Goal: Task Accomplishment & Management: Use online tool/utility

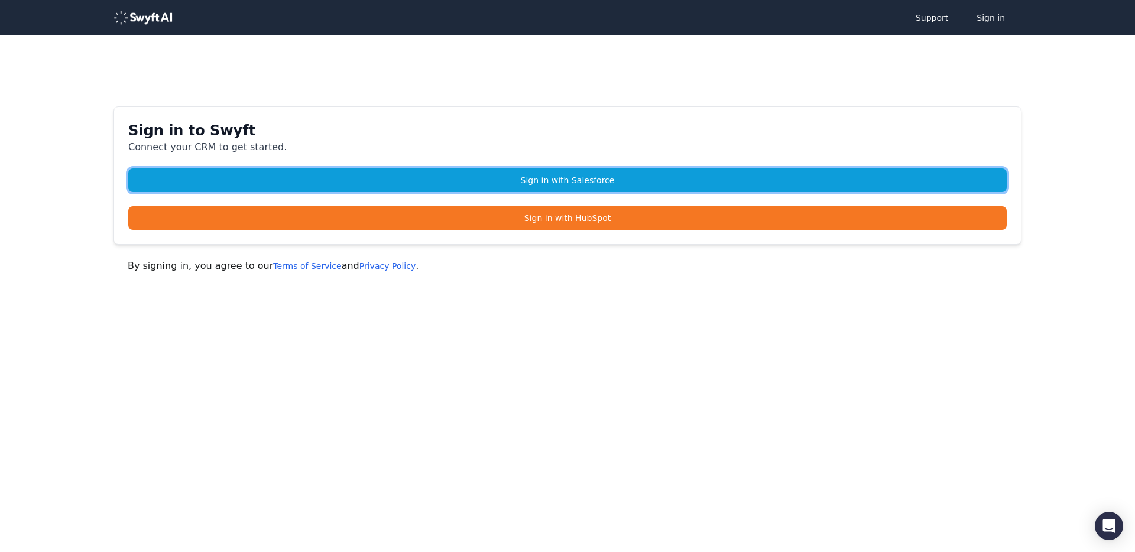
click at [542, 184] on link "Sign in with Salesforce" at bounding box center [567, 181] width 879 height 24
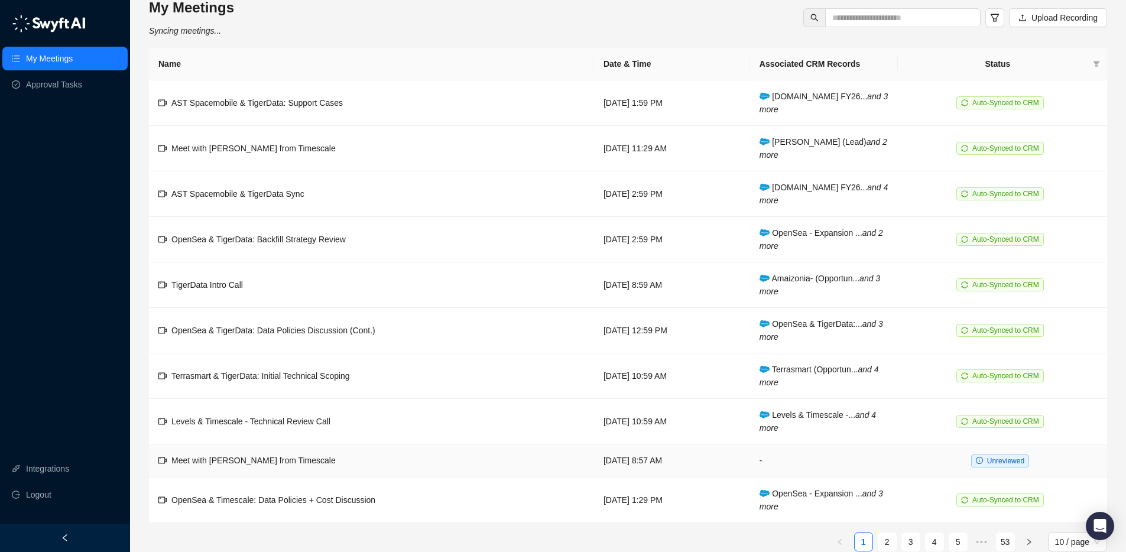
scroll to position [17, 0]
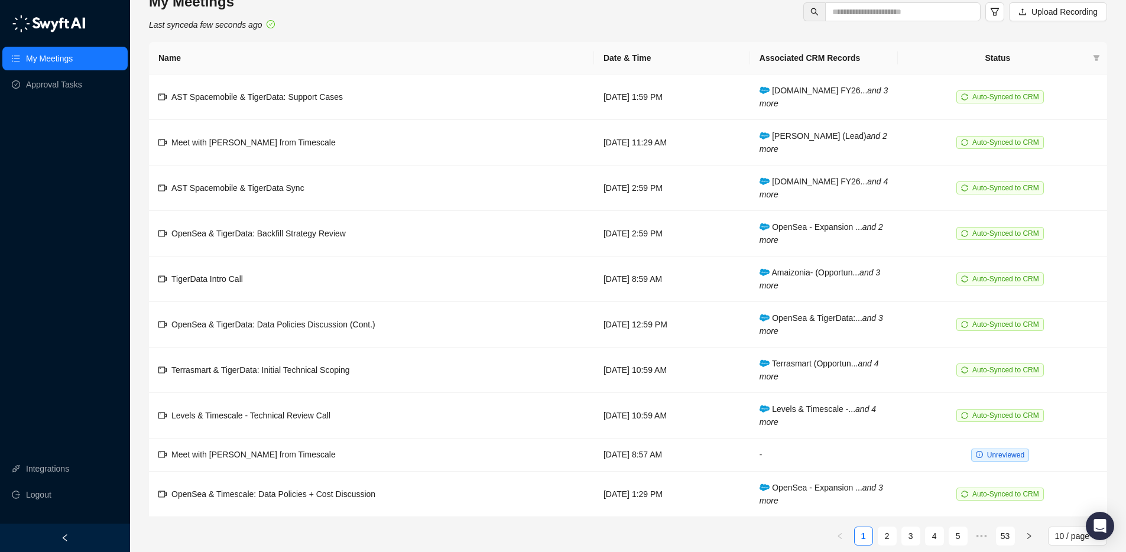
click at [888, 532] on link "2" at bounding box center [888, 536] width 18 height 18
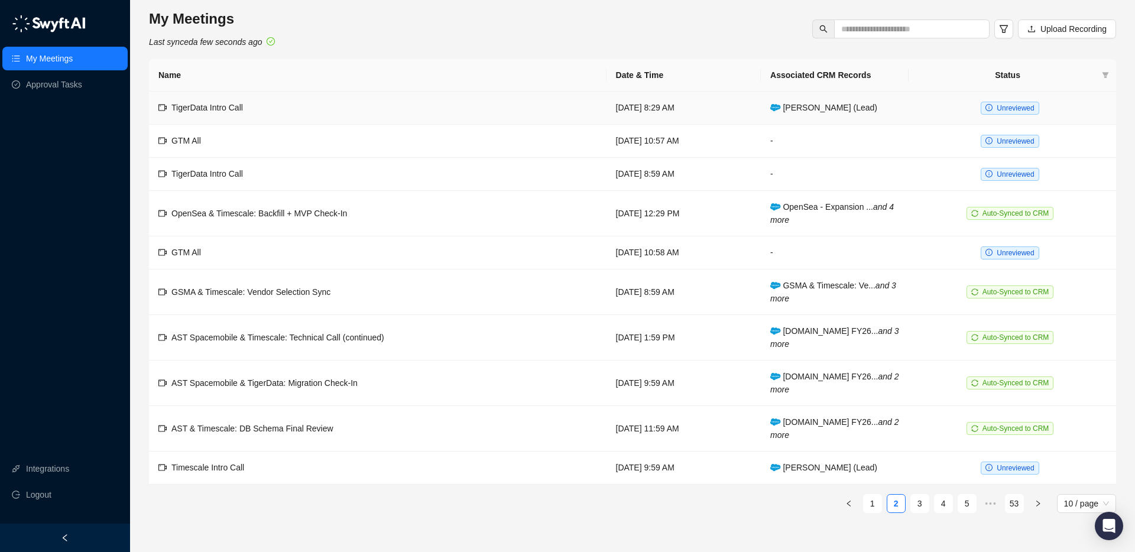
click at [476, 111] on td "TigerData Intro Call" at bounding box center [378, 108] width 458 height 33
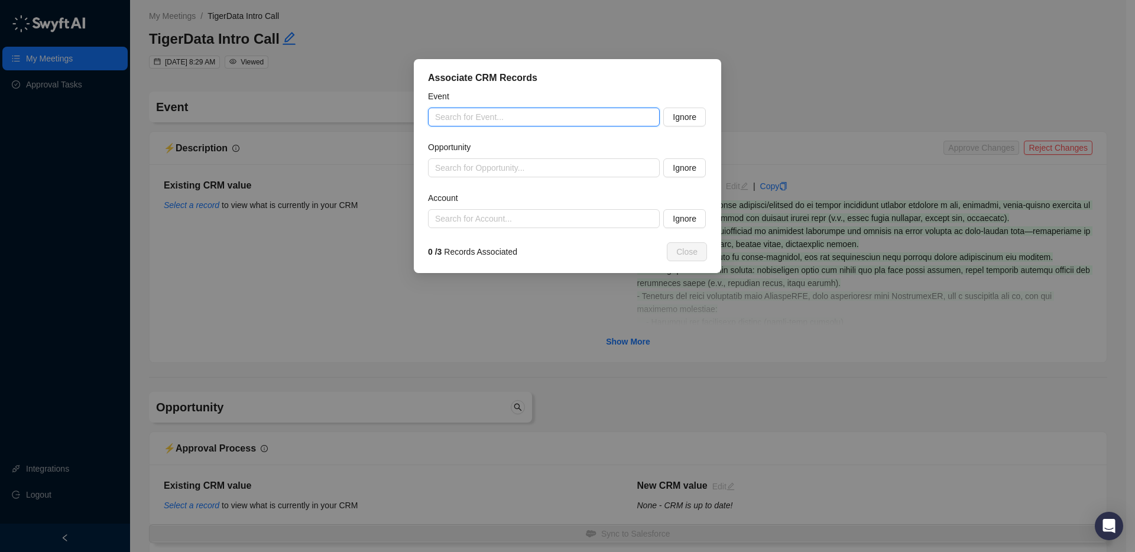
click at [457, 121] on input "search" at bounding box center [540, 117] width 210 height 18
click at [477, 169] on input "search" at bounding box center [540, 168] width 210 height 18
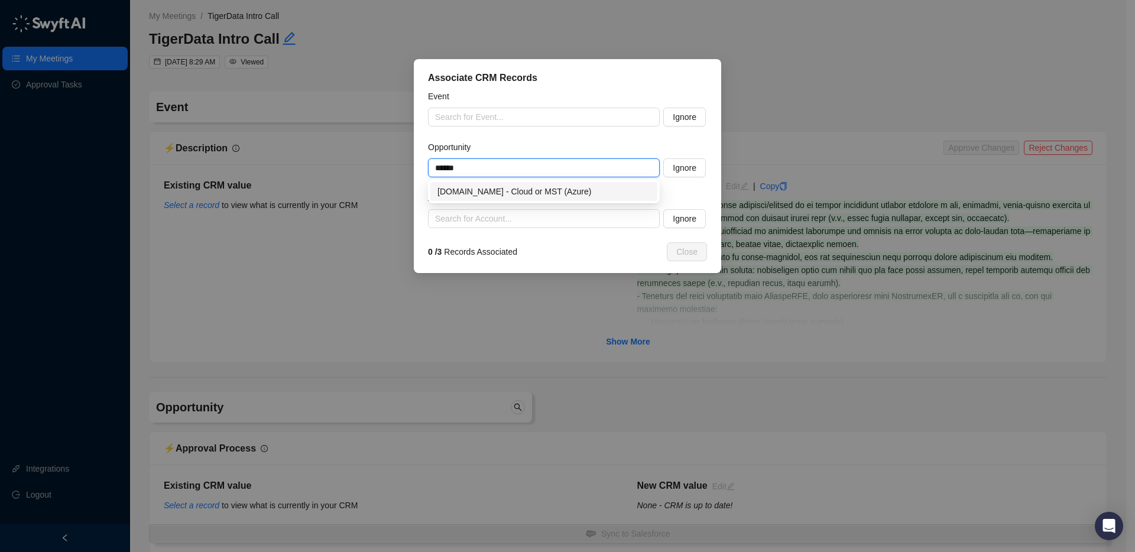
click at [490, 197] on div "verity.global - Cloud or MST (Azure)" at bounding box center [544, 191] width 213 height 13
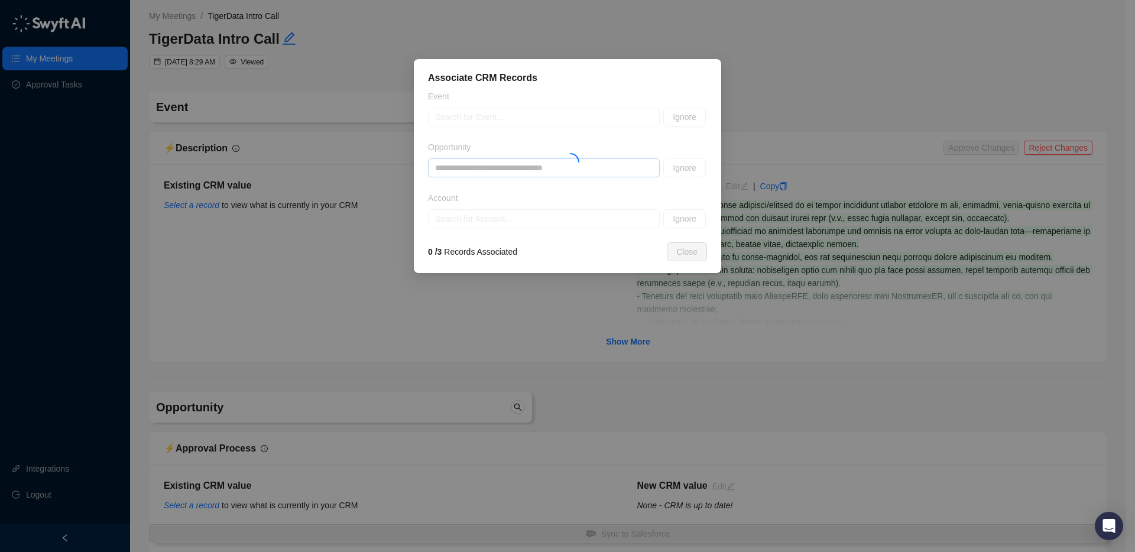
type input "**********"
click at [493, 223] on div at bounding box center [567, 159] width 279 height 138
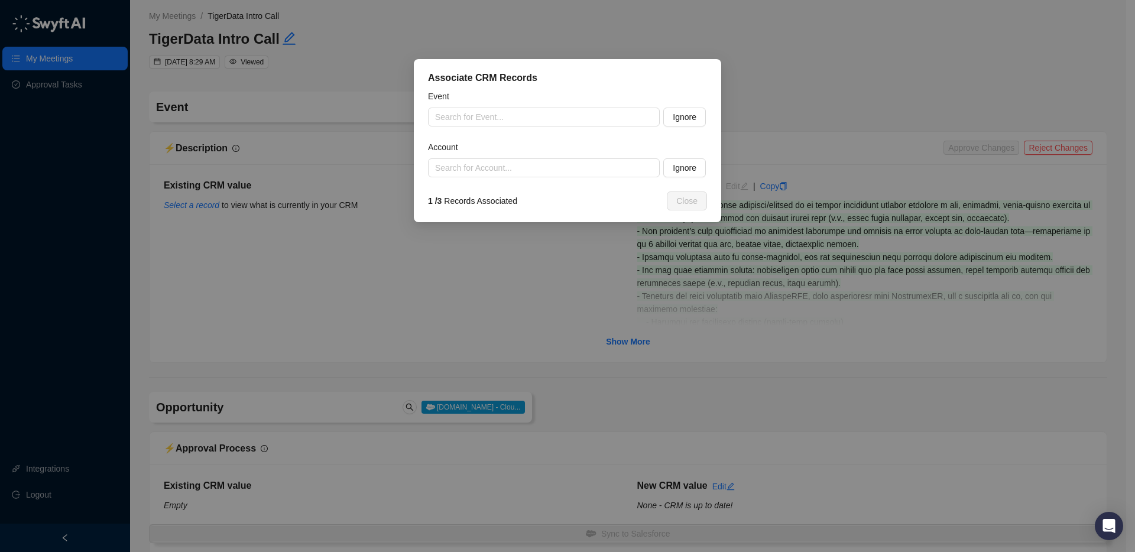
type input "**********"
click at [488, 171] on input "search" at bounding box center [540, 168] width 210 height 18
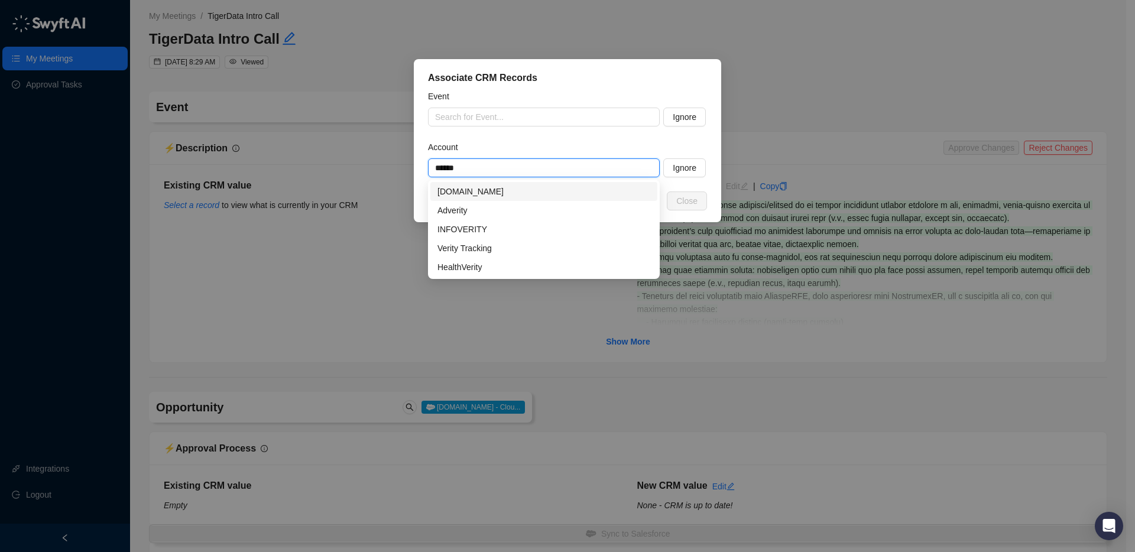
click at [479, 193] on div "verity.global" at bounding box center [544, 191] width 213 height 13
type input "**********"
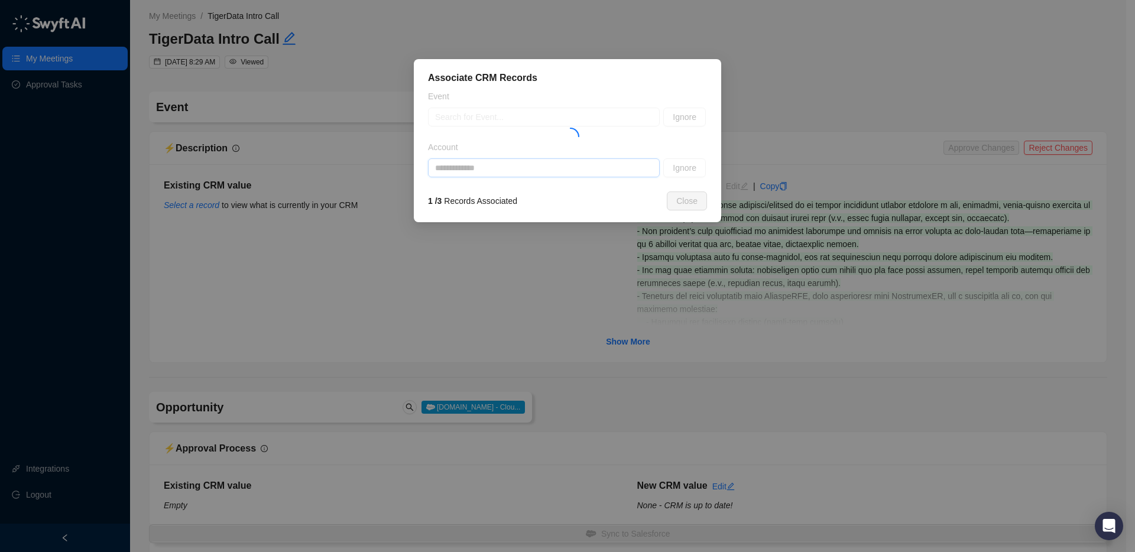
type textarea "**********"
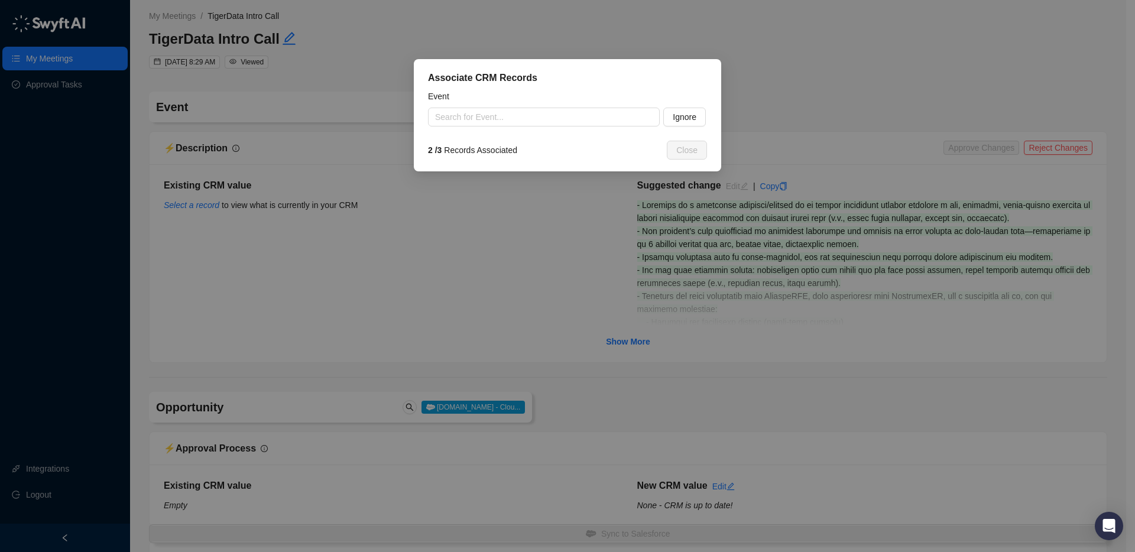
click at [757, 112] on div "Associate CRM Records Event Search for Event... Ignore 2 / 3 Records Associated…" at bounding box center [567, 276] width 1135 height 552
click at [682, 112] on span "Ignore" at bounding box center [685, 117] width 24 height 13
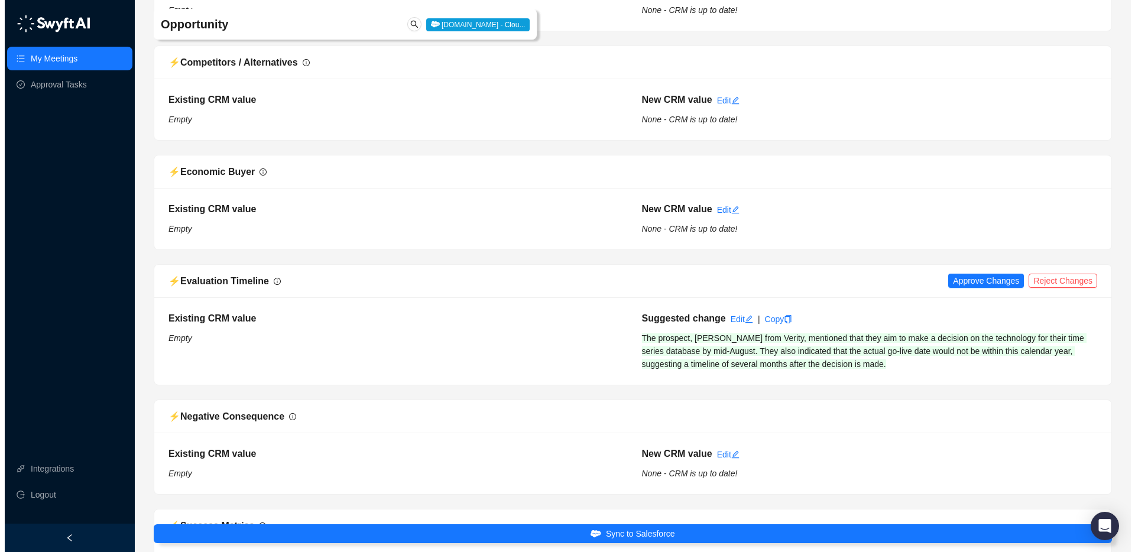
scroll to position [504, 0]
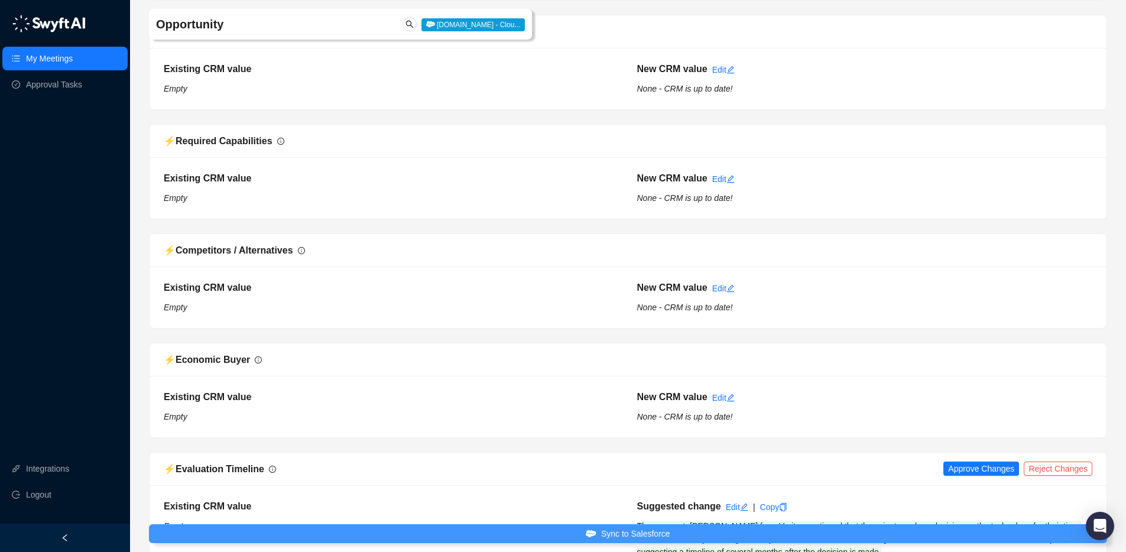
click at [735, 530] on button "Sync to Salesforce" at bounding box center [628, 533] width 958 height 19
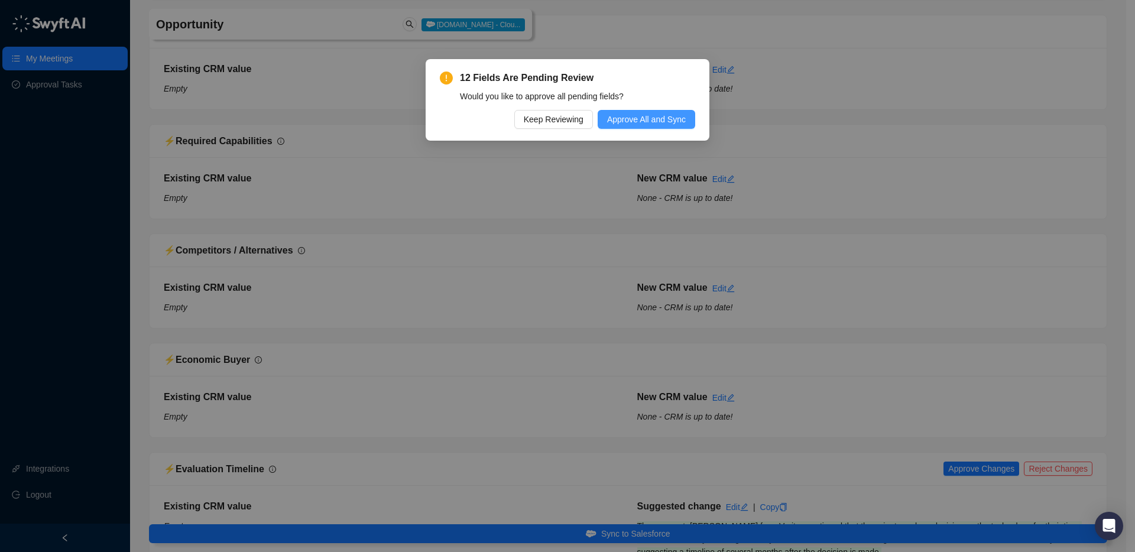
click at [620, 121] on span "Approve All and Sync" at bounding box center [646, 119] width 79 height 13
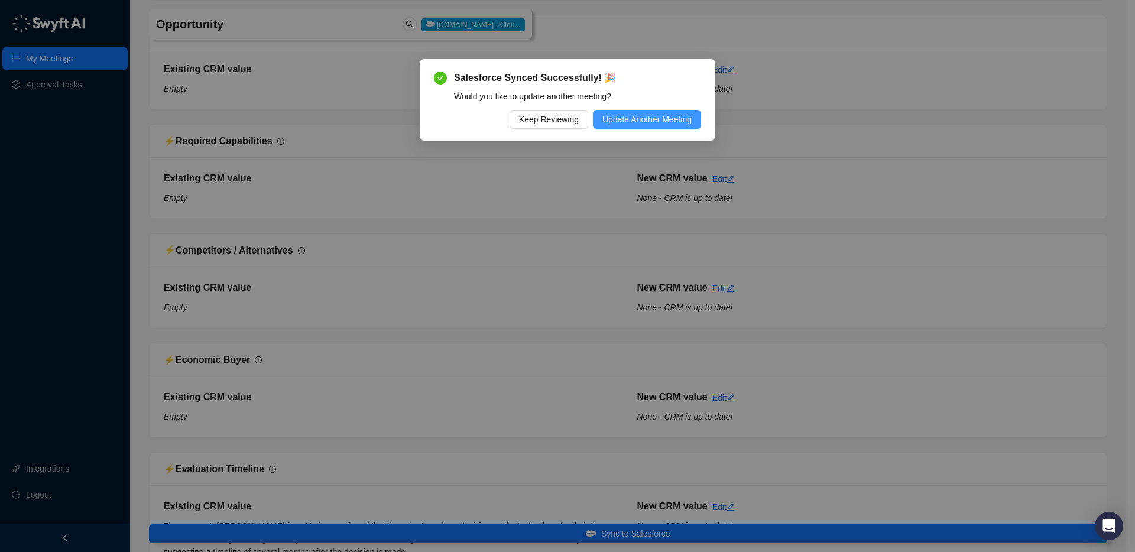
click at [597, 125] on button "Update Another Meeting" at bounding box center [647, 119] width 108 height 19
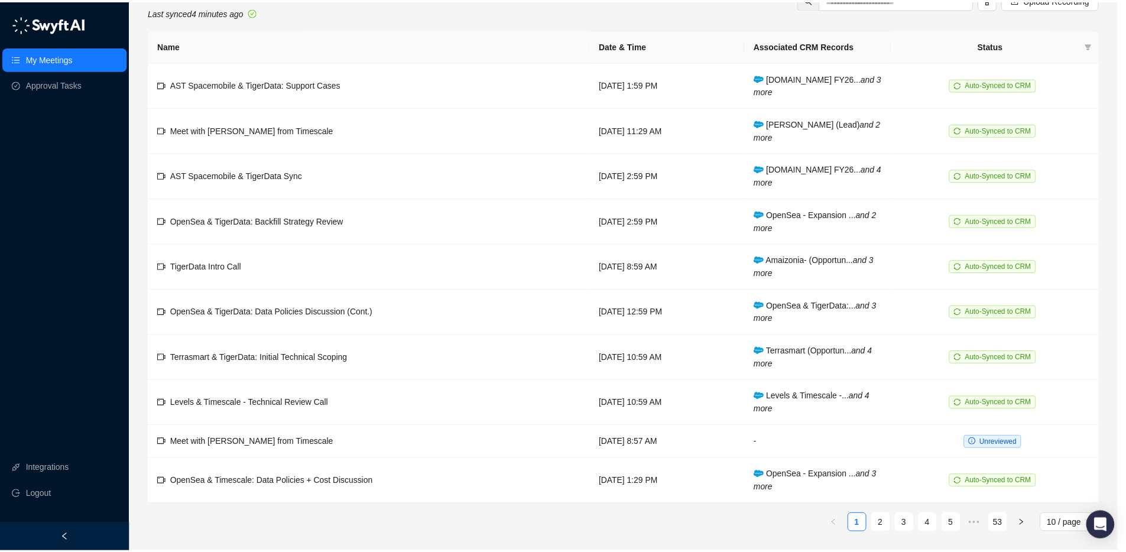
scroll to position [17, 0]
